Goal: Submit feedback/report problem: Submit feedback/report problem

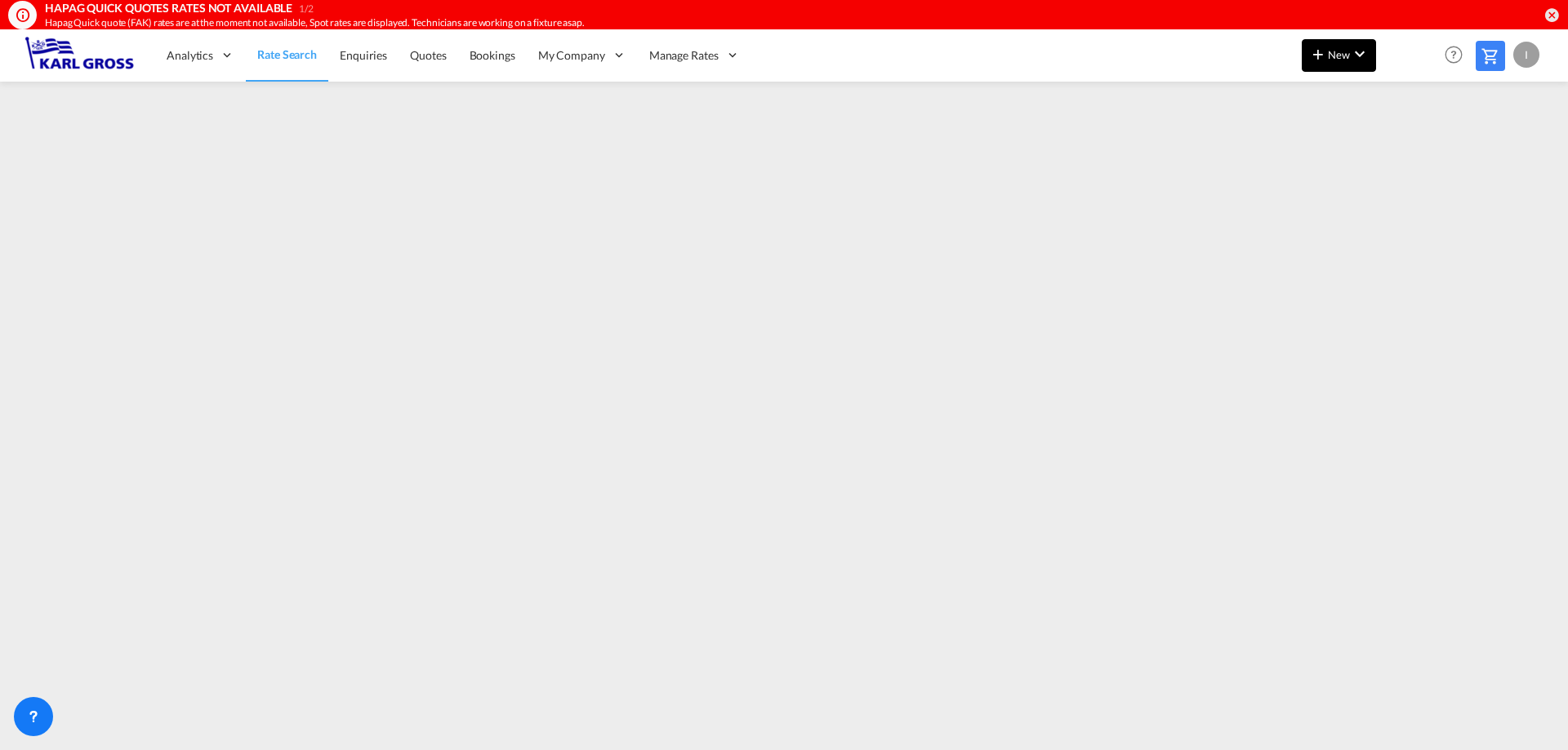
click at [1365, 54] on md-icon "icon-chevron-down" at bounding box center [1360, 54] width 20 height 20
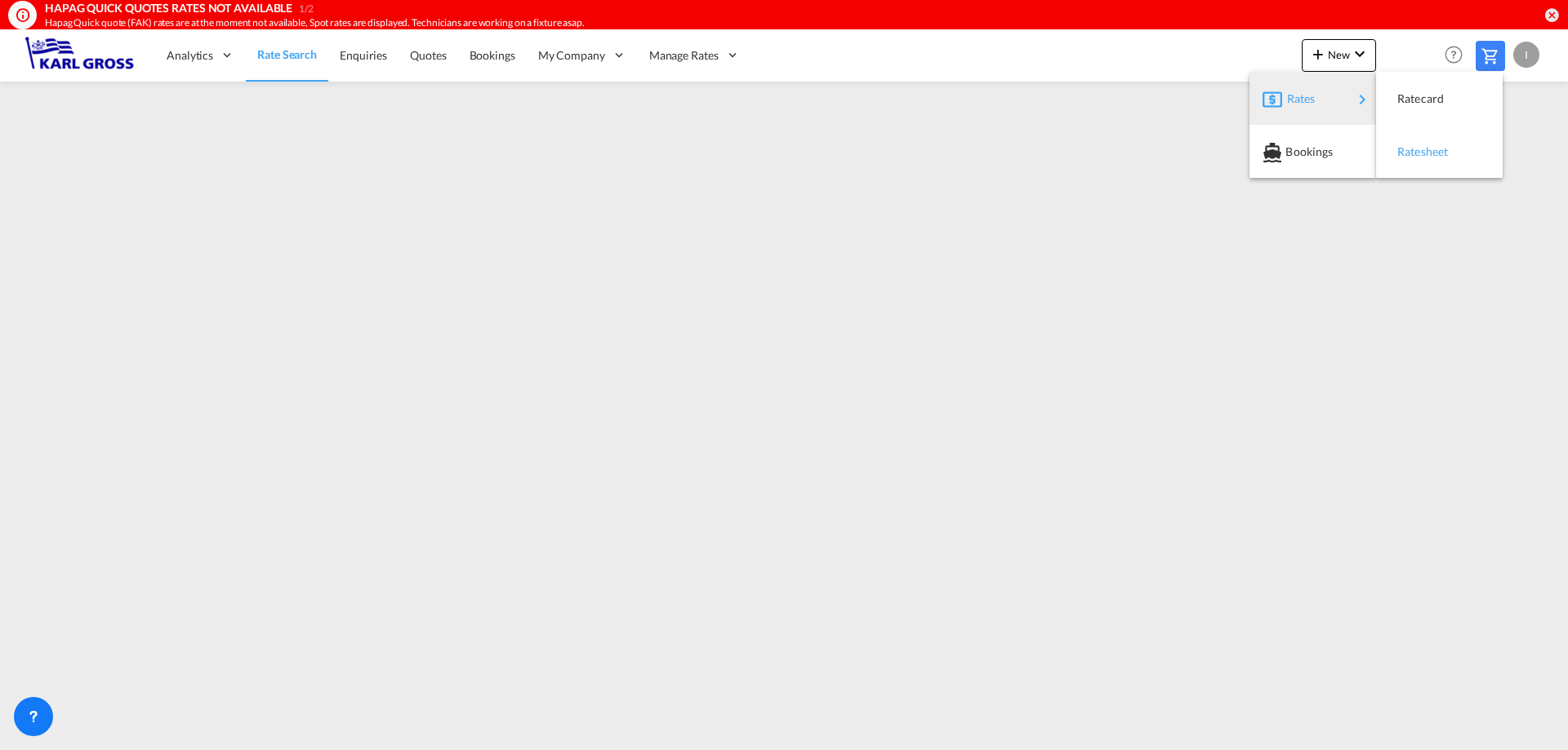
click at [1412, 143] on span "Ratesheet" at bounding box center [1407, 152] width 18 height 32
click at [260, 63] on span "Rate Search" at bounding box center [286, 55] width 59 height 16
click at [39, 719] on icon at bounding box center [33, 716] width 16 height 16
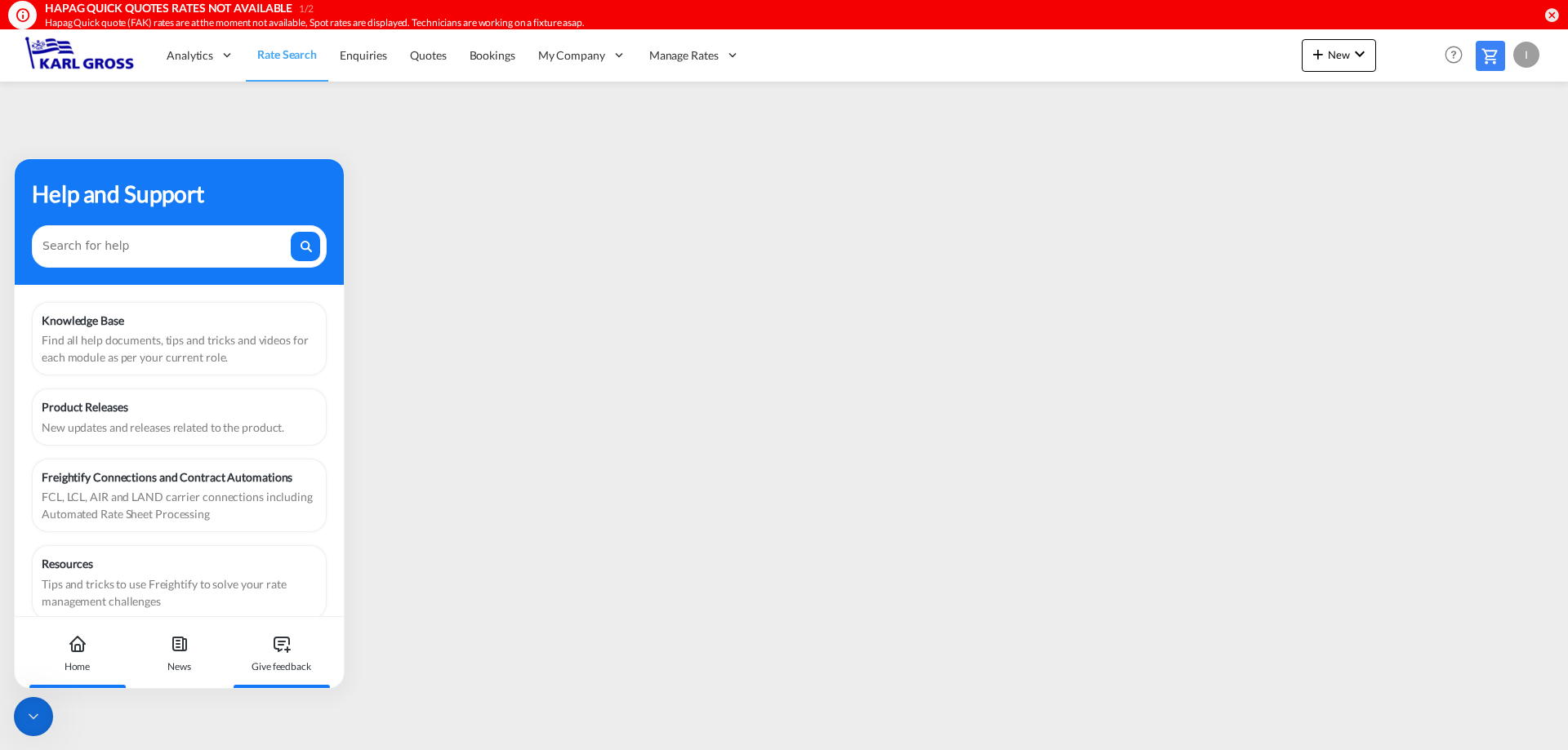
click at [276, 646] on icon at bounding box center [281, 644] width 20 height 20
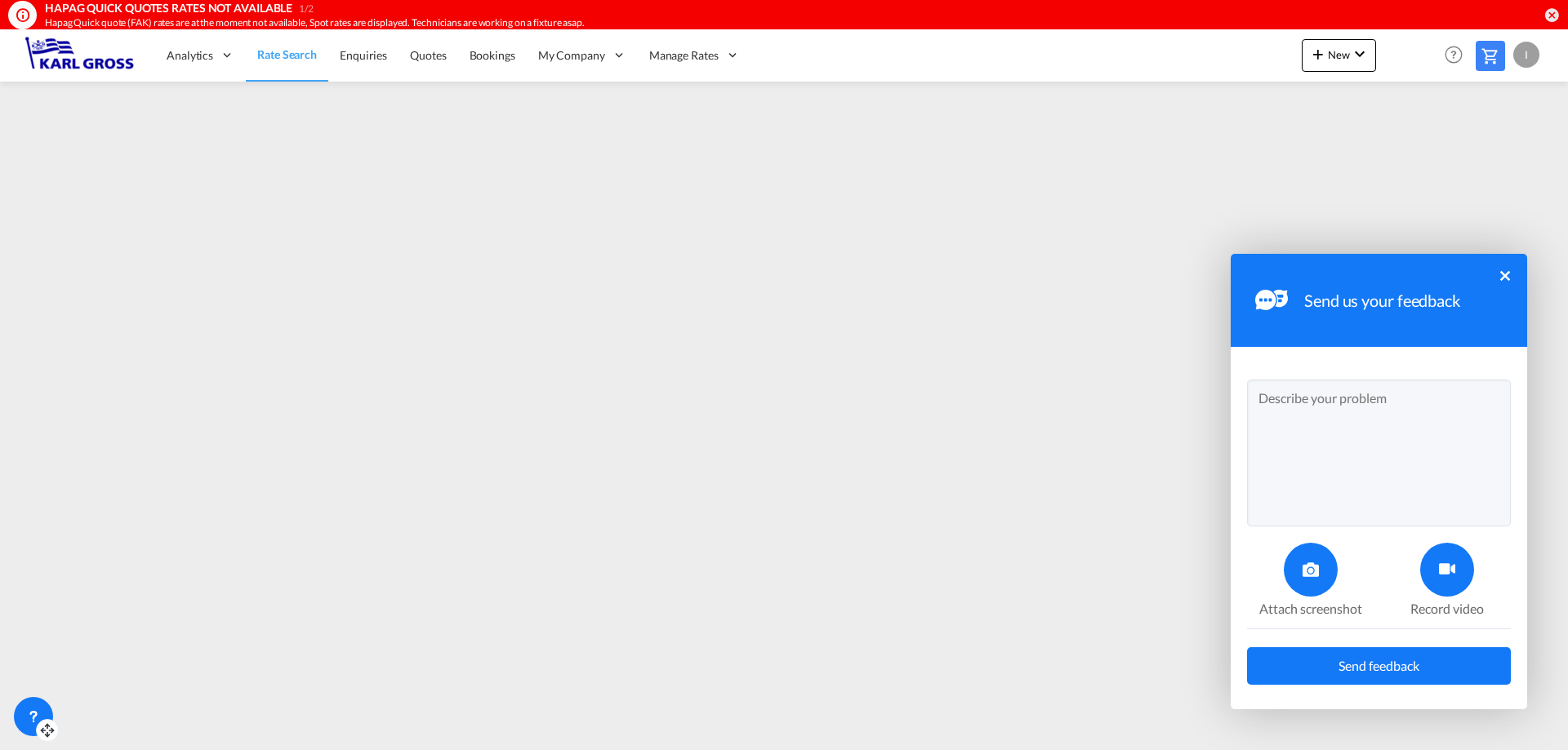
click at [1373, 405] on textarea at bounding box center [1379, 453] width 263 height 147
click at [1381, 455] on textarea "Dear all, to what extent is it possible to filter accoring to Pick up Depot?" at bounding box center [1379, 453] width 263 height 147
click at [1441, 572] on icon at bounding box center [1447, 569] width 16 height 16
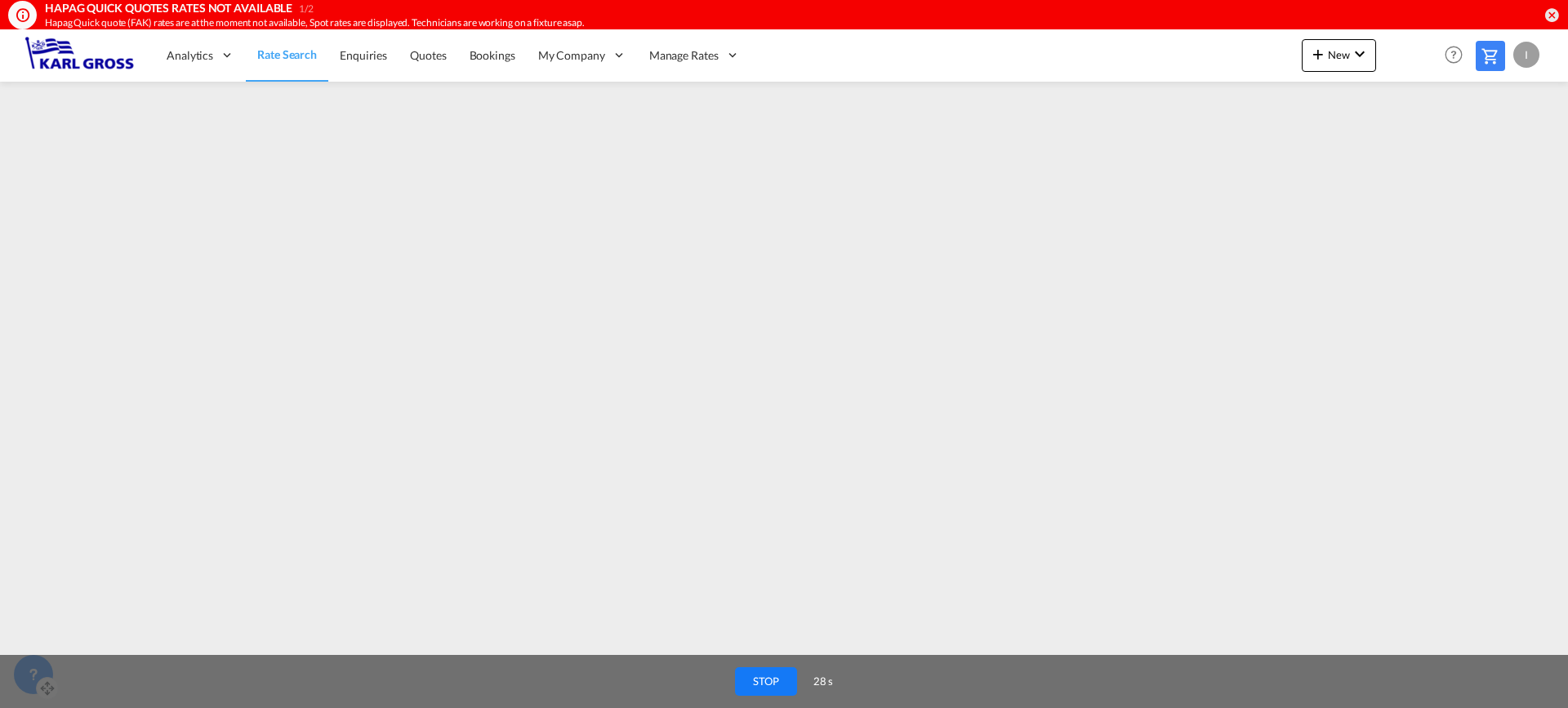
click at [750, 677] on button "STOP" at bounding box center [766, 682] width 62 height 29
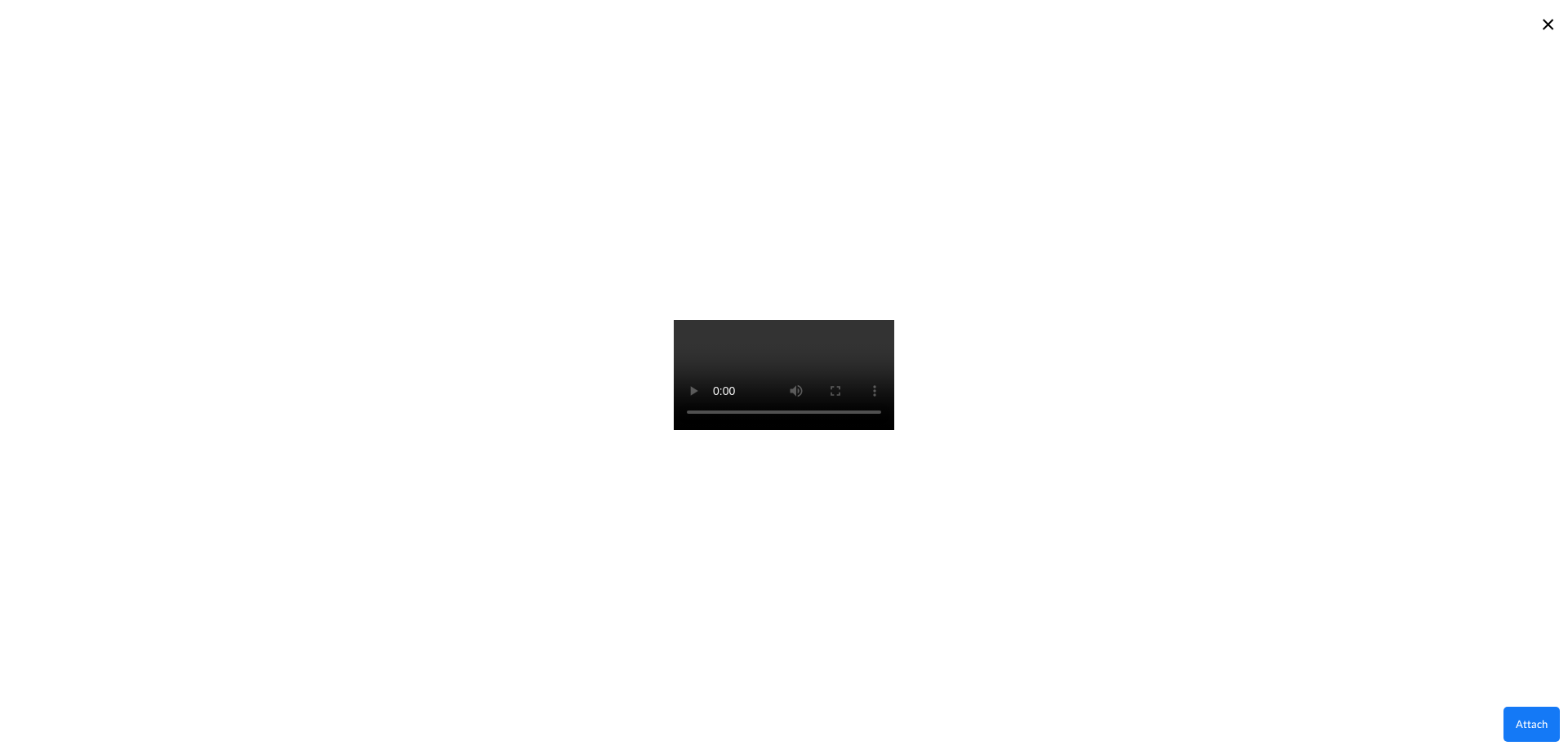
click at [1531, 725] on button "Attach" at bounding box center [1531, 724] width 56 height 35
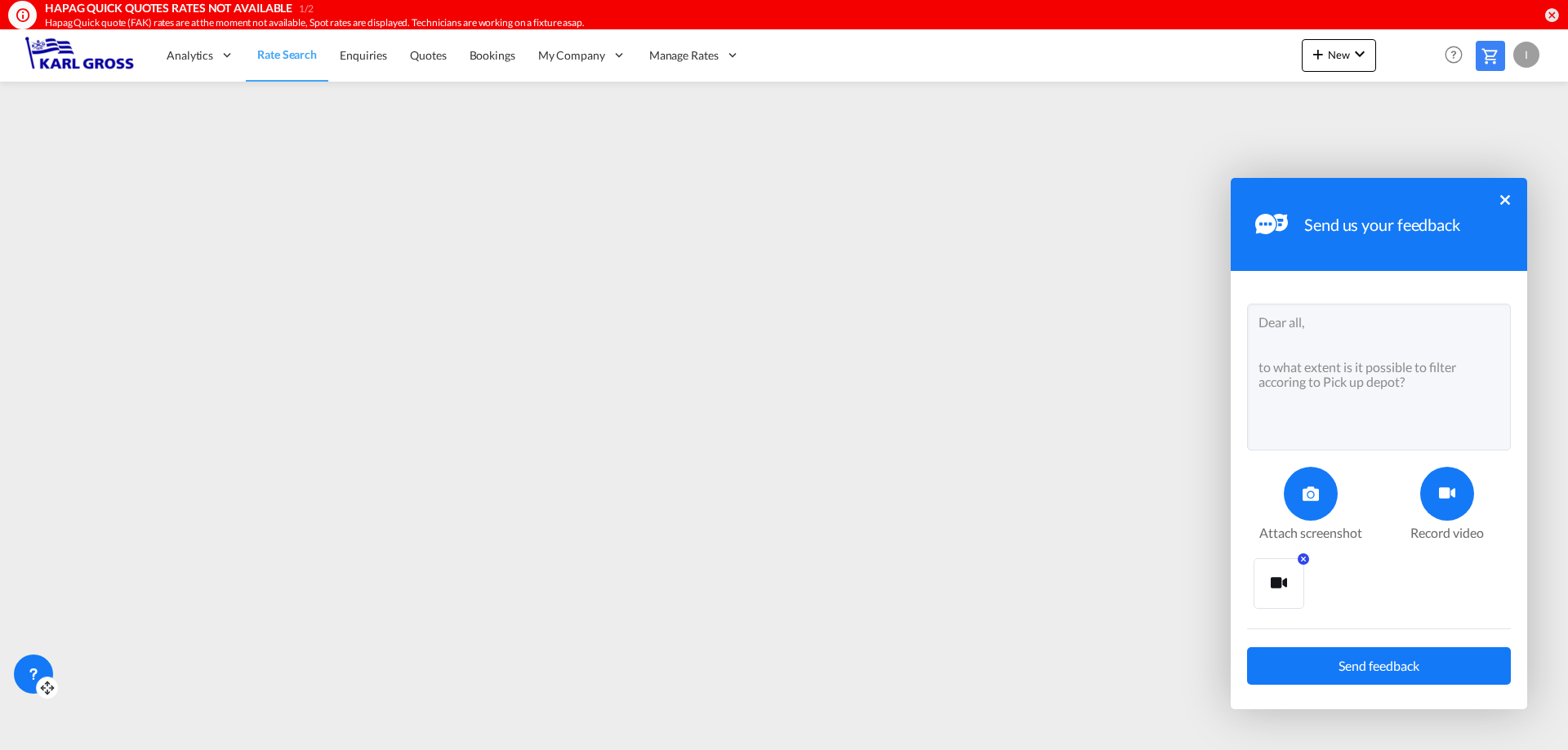
click at [1327, 420] on textarea "Dear all, to what extent is it possible to filter accoring to Pick up depot?" at bounding box center [1379, 377] width 263 height 147
click at [1435, 388] on textarea "Dear all, to what extent is it possible to filter accoring to Pick up depot?" at bounding box center [1379, 377] width 263 height 147
click at [1481, 369] on textarea "Dear all, to what extent is it possible to filter accoring to Pick up depot?" at bounding box center [1379, 377] width 263 height 147
click at [1381, 385] on textarea "Dear all, to what extent is it possible to filter precarraige rates accoring to…" at bounding box center [1379, 377] width 263 height 147
drag, startPoint x: 1432, startPoint y: 380, endPoint x: 1480, endPoint y: 414, distance: 58.8
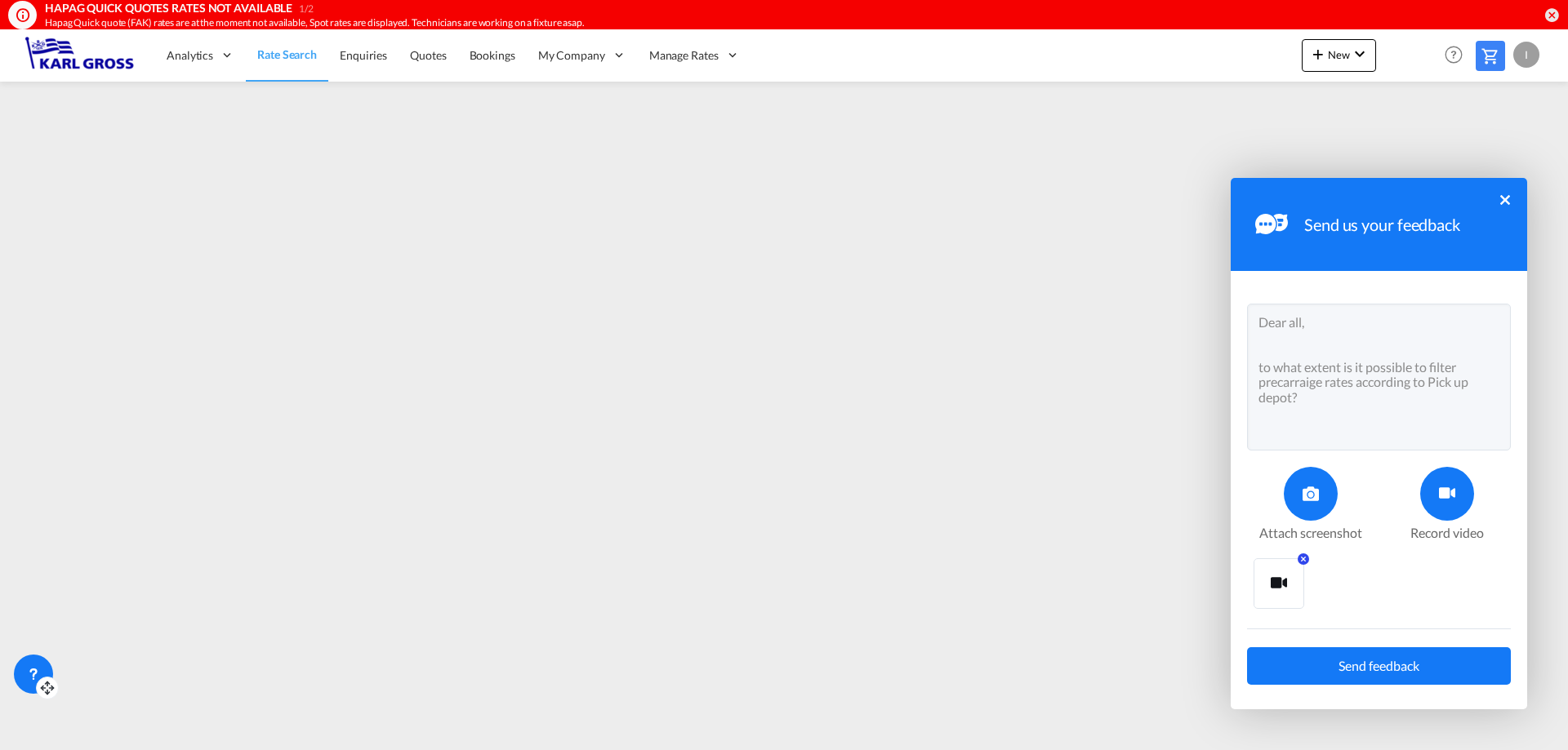
click at [1434, 380] on textarea "Dear all, to what extent is it possible to filter precarraige rates according t…" at bounding box center [1379, 377] width 263 height 147
click at [1279, 409] on textarea "Dear all, to what extent is it possible to filter precarraige rates according t…" at bounding box center [1379, 377] width 263 height 147
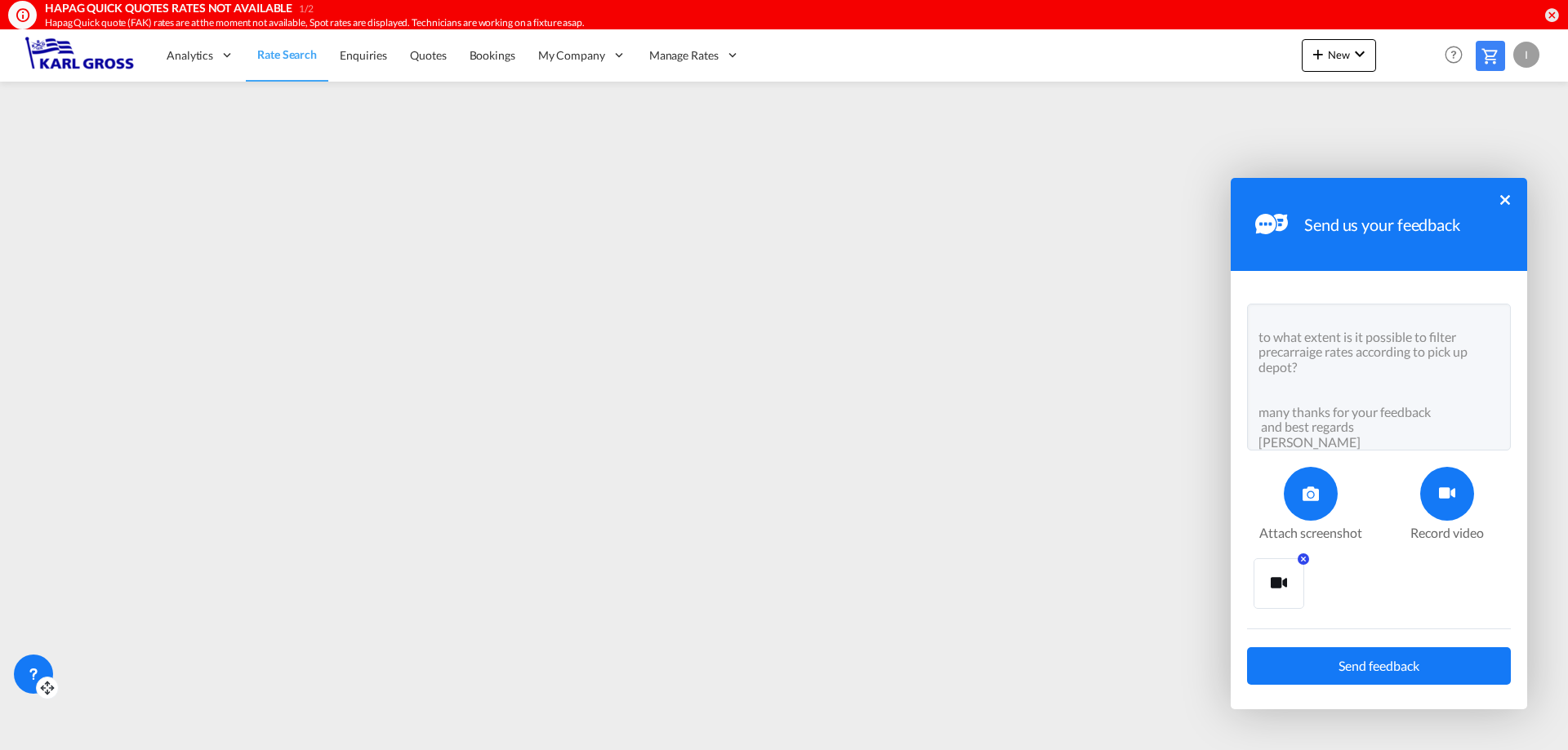
type textarea "Dear all, to what extent is it possible to filter precarraige rates according t…"
click at [1429, 658] on button "Send feedback" at bounding box center [1379, 666] width 263 height 37
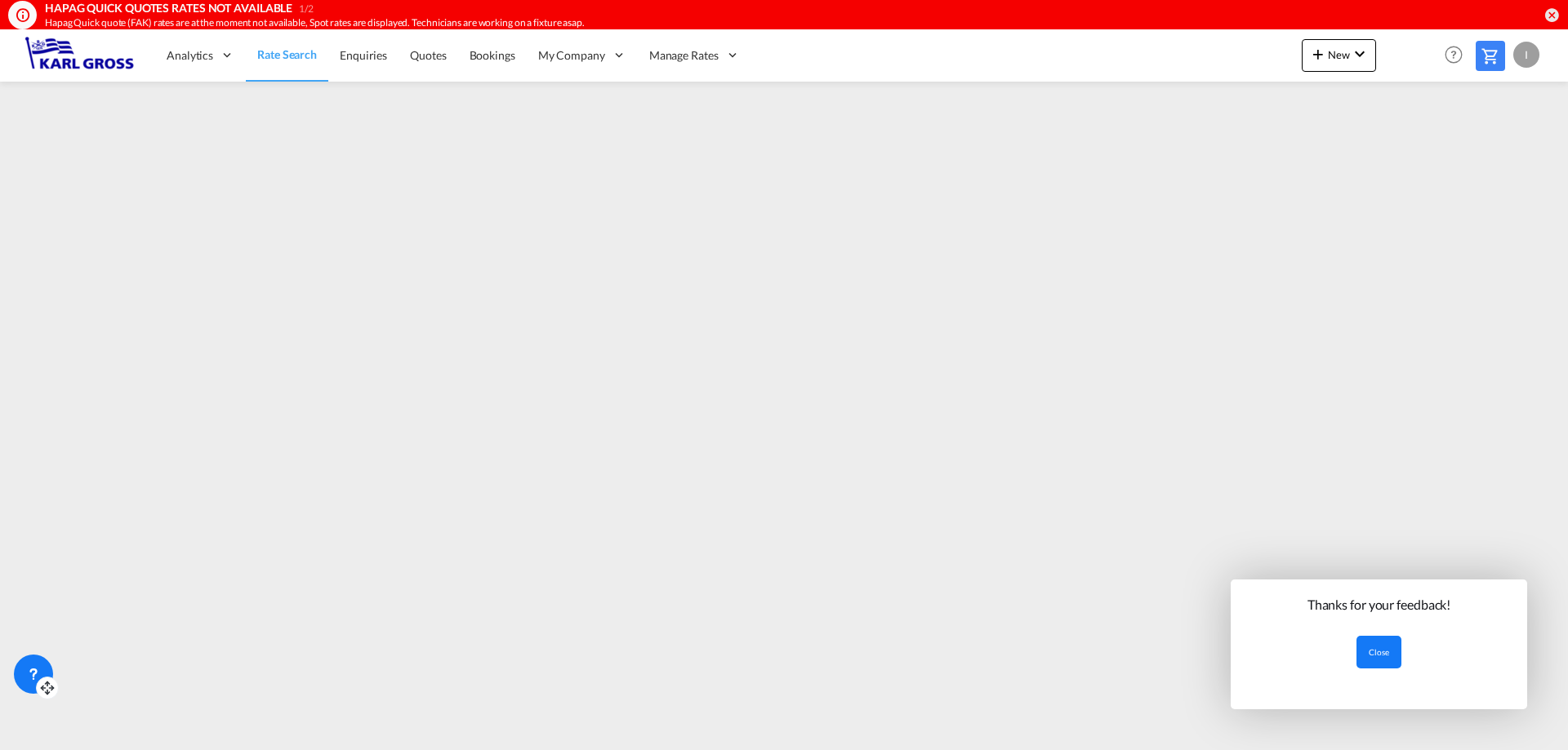
click at [1389, 648] on button "Close" at bounding box center [1378, 652] width 45 height 32
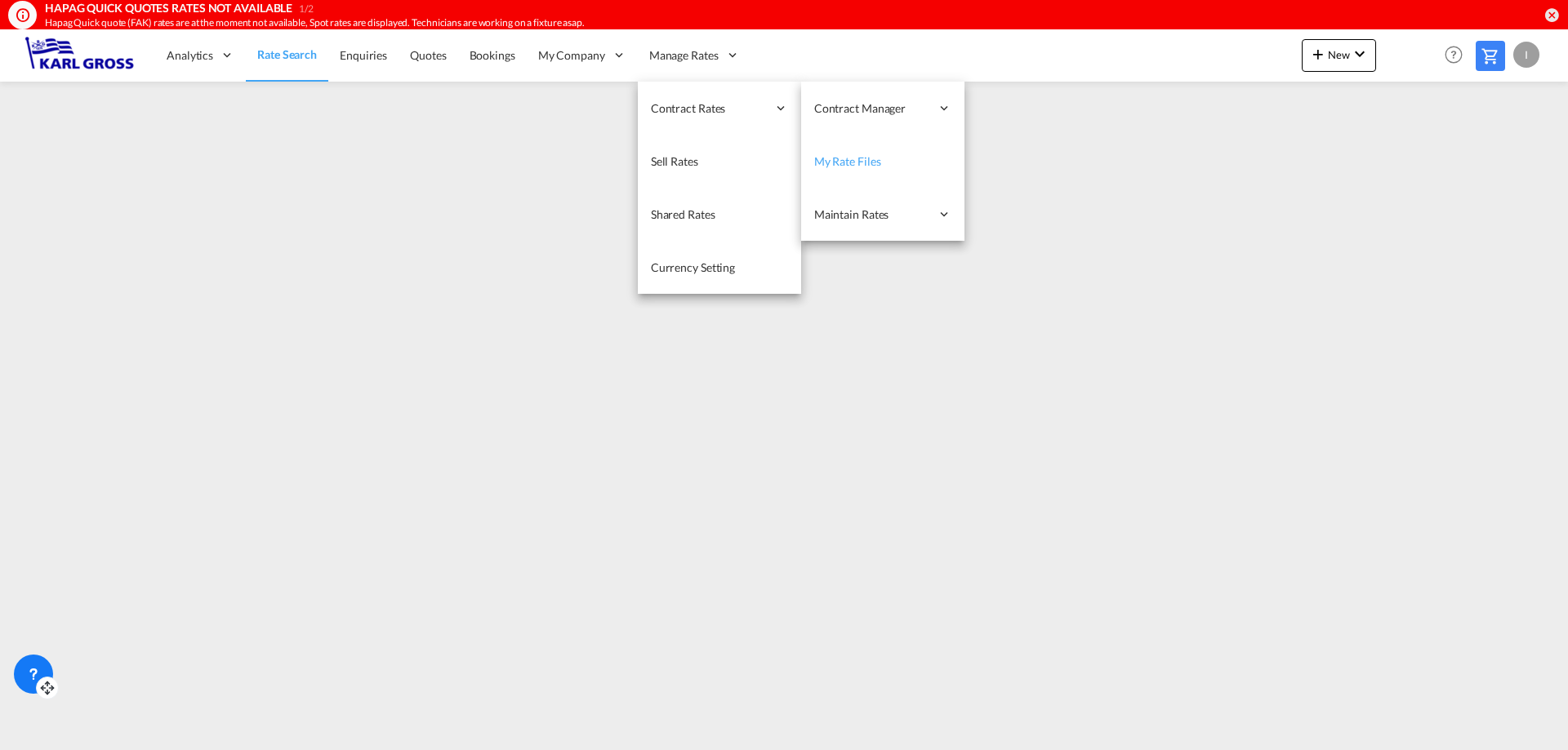
click at [882, 168] on link "My Rate Files" at bounding box center [883, 161] width 163 height 53
